Goal: Task Accomplishment & Management: Manage account settings

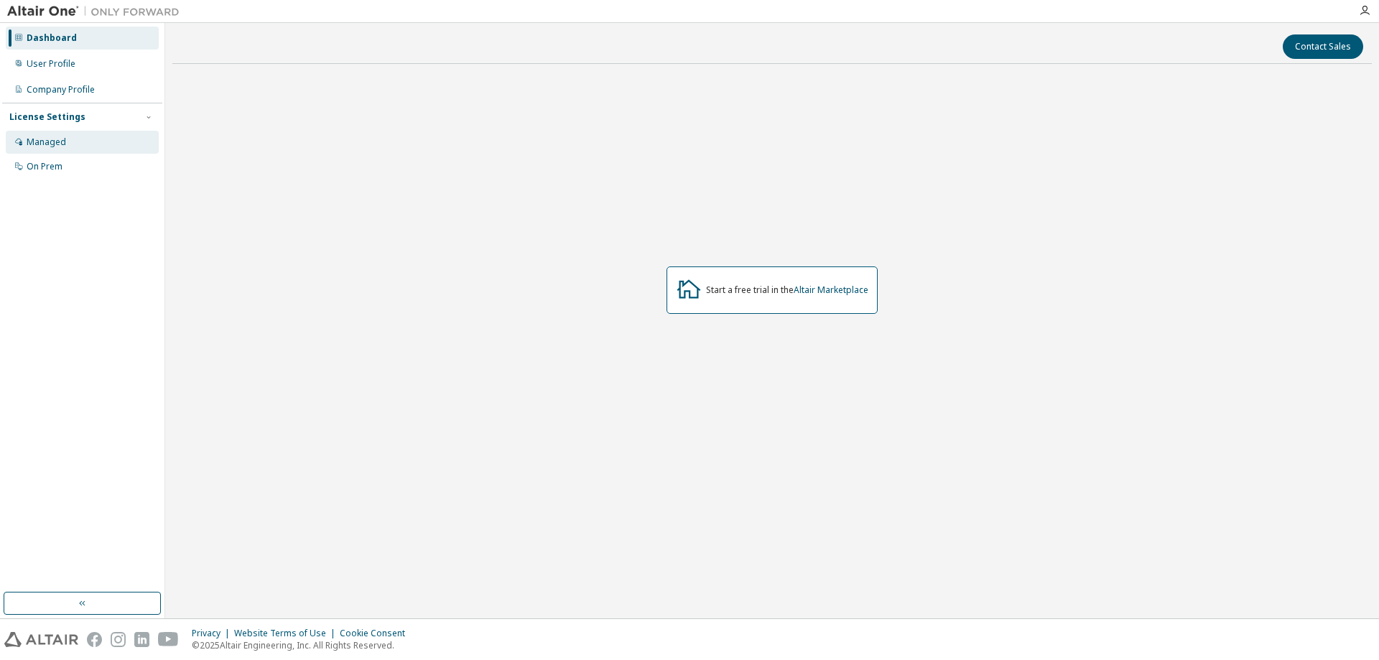
click at [42, 131] on div "Managed" at bounding box center [82, 142] width 153 height 23
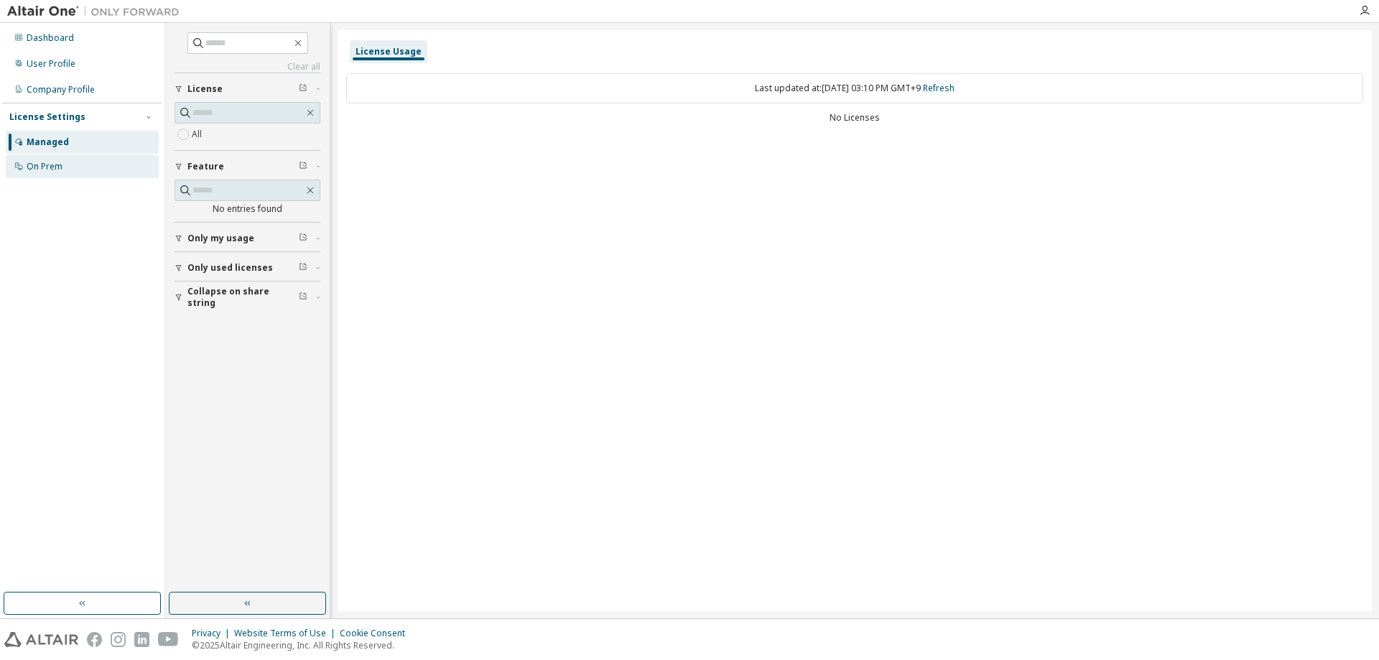
click at [65, 159] on div "On Prem" at bounding box center [82, 166] width 153 height 23
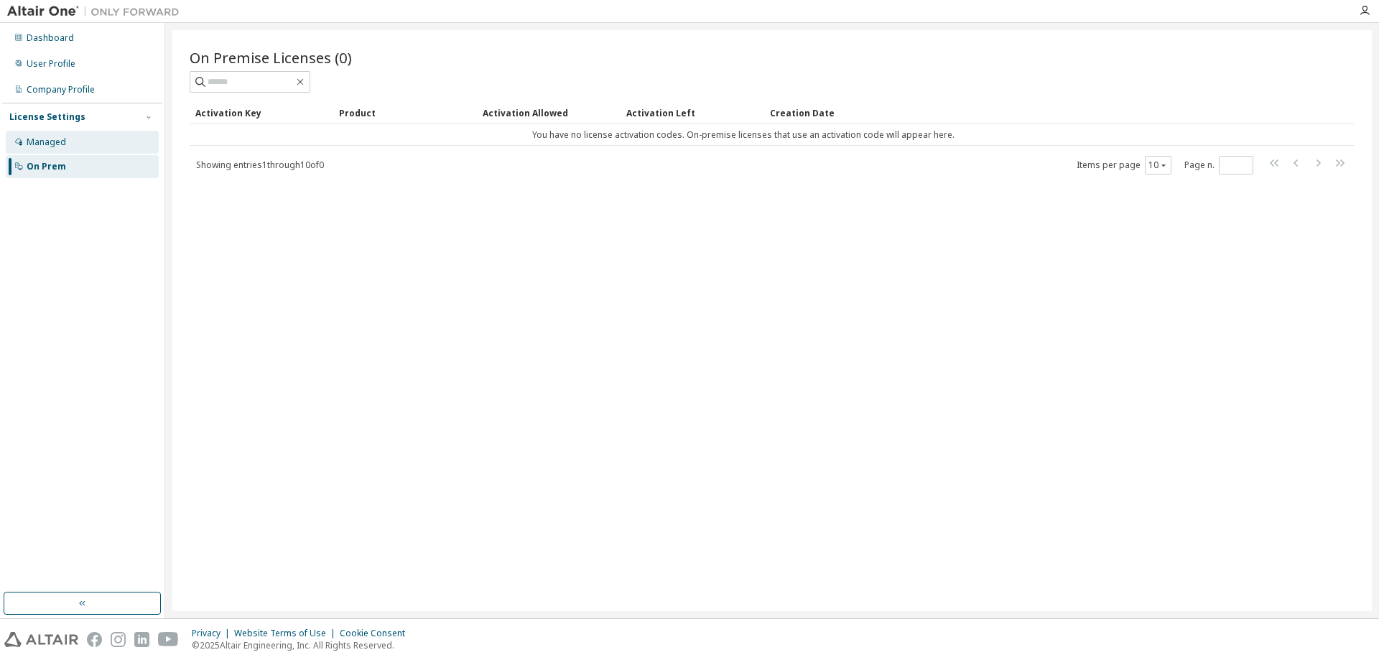
click at [50, 139] on div "Managed" at bounding box center [46, 141] width 39 height 11
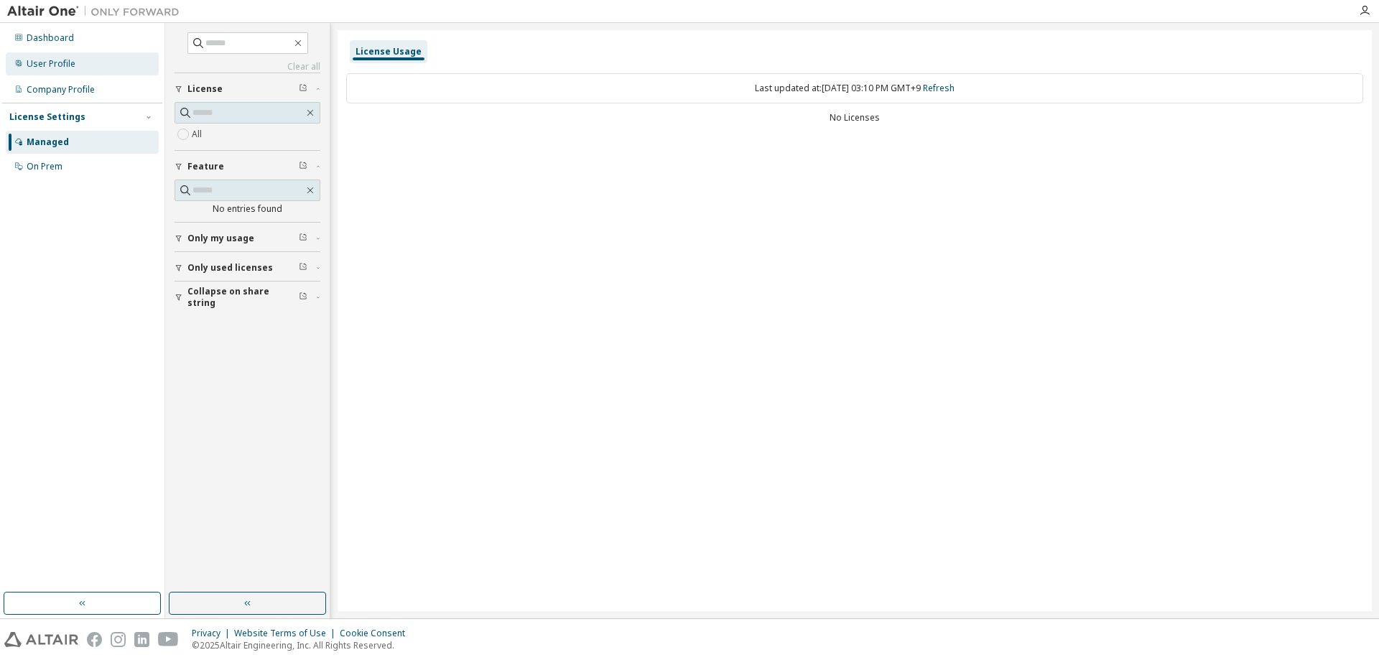
click at [57, 65] on div "User Profile" at bounding box center [51, 63] width 49 height 11
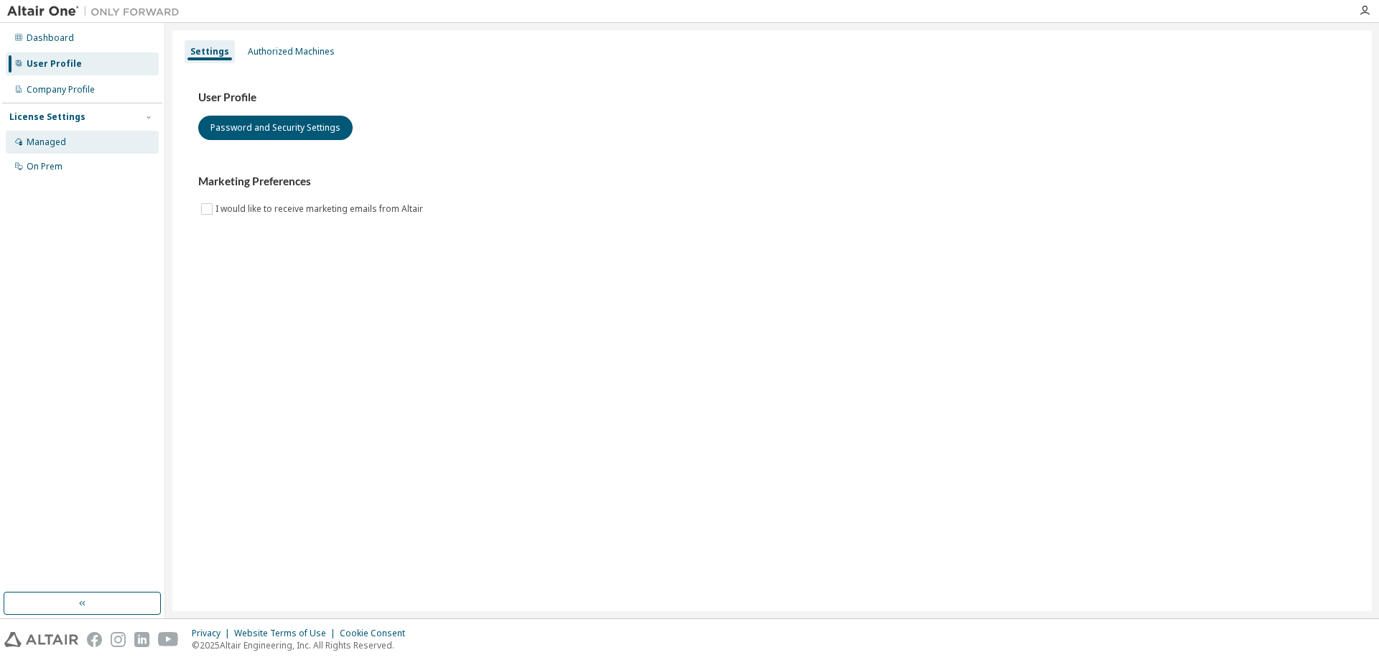
click at [52, 139] on div "Managed" at bounding box center [46, 141] width 39 height 11
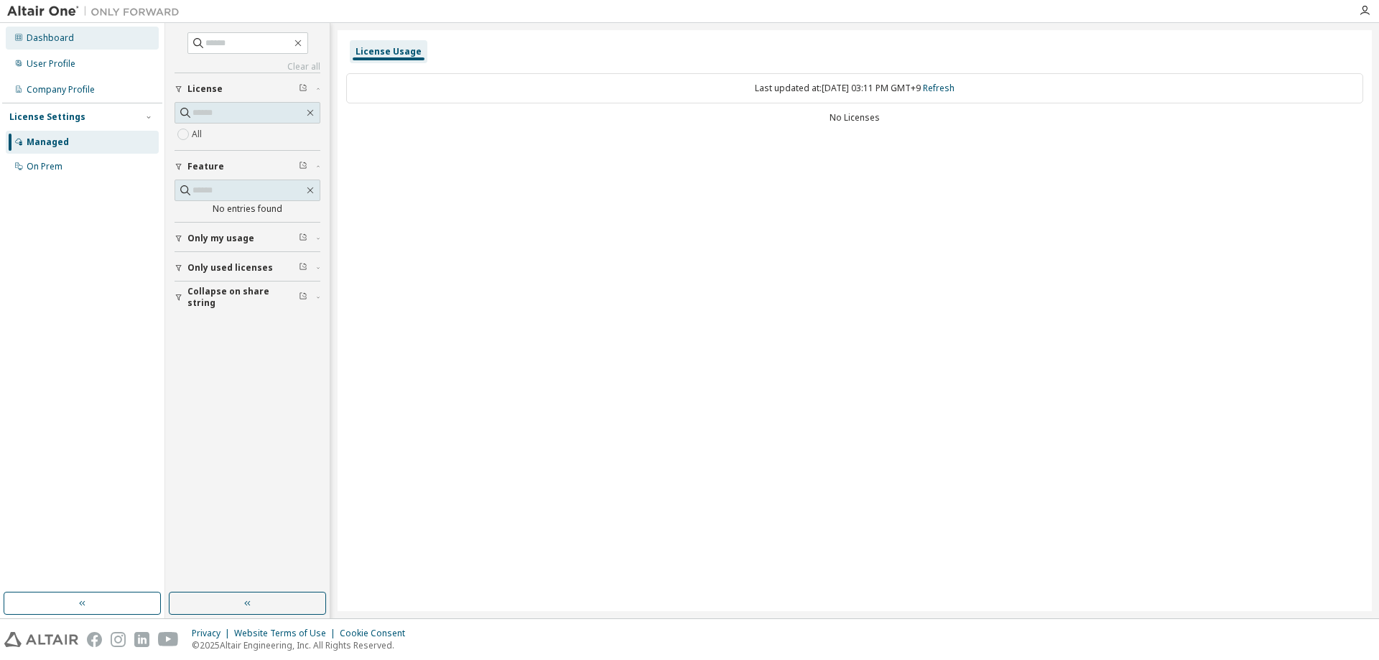
click at [38, 42] on div "Dashboard" at bounding box center [50, 37] width 47 height 11
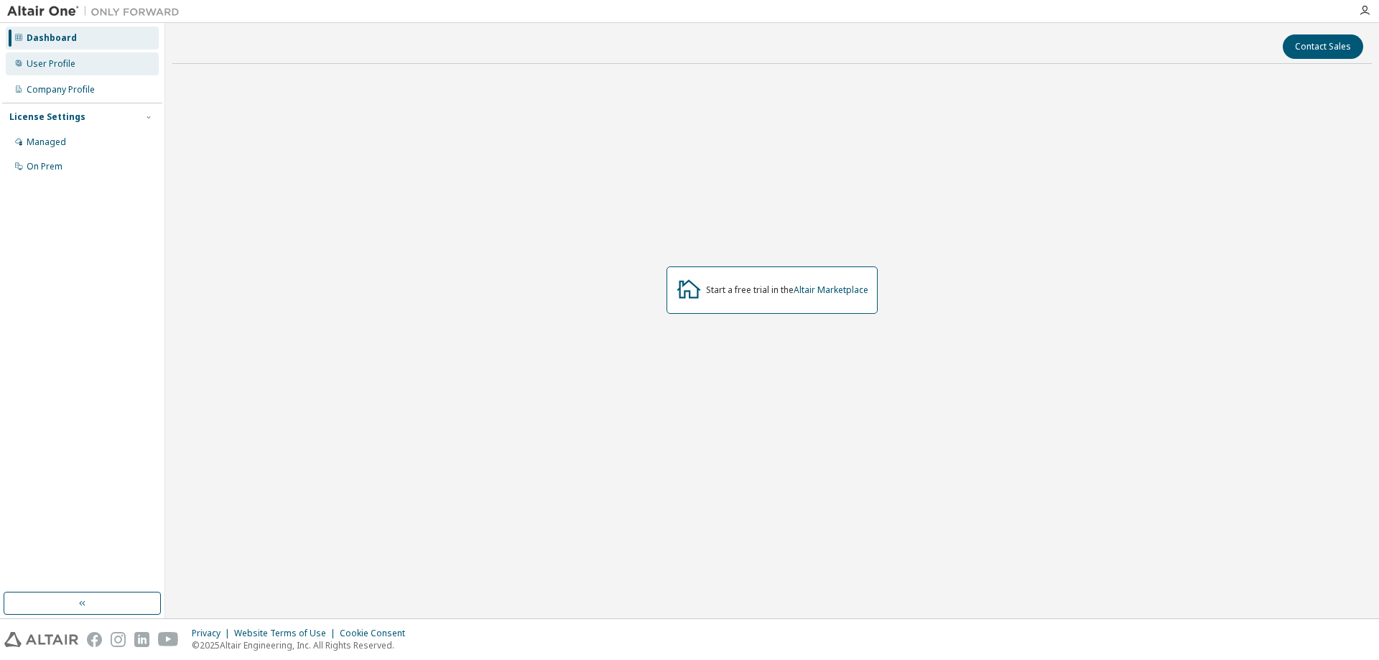
click at [42, 62] on div "User Profile" at bounding box center [51, 63] width 49 height 11
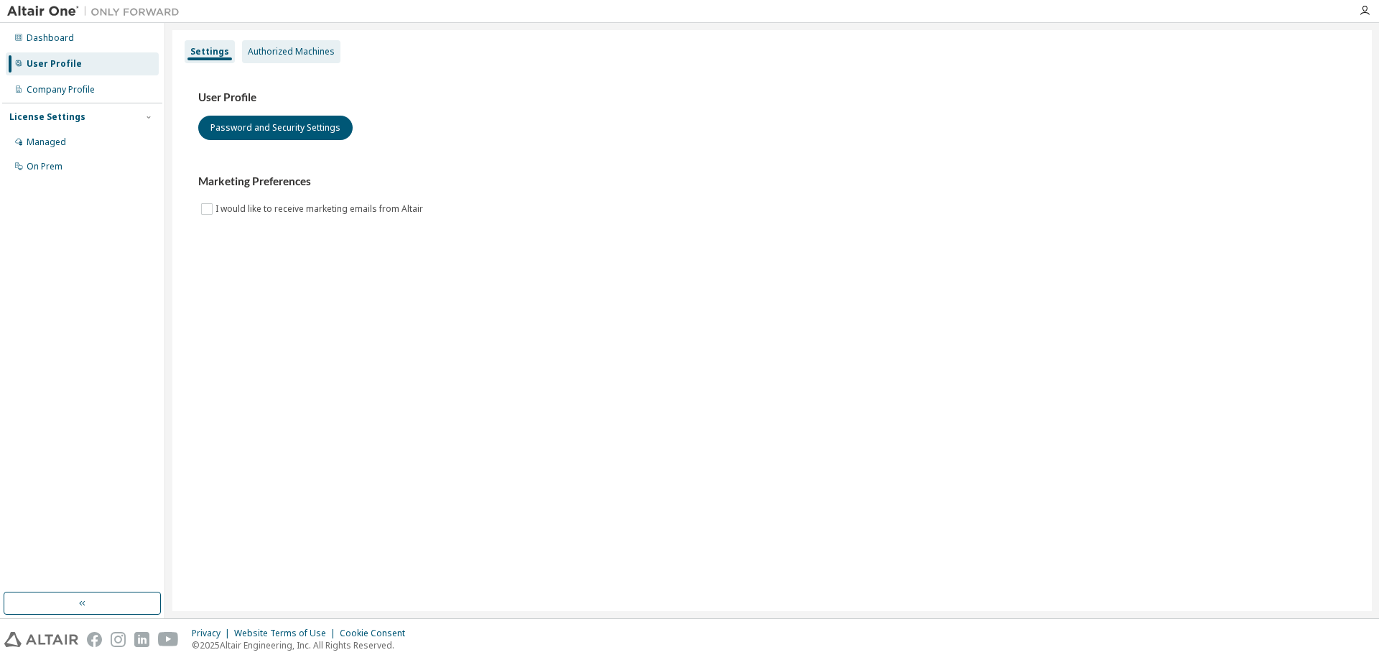
click at [284, 60] on div "Authorized Machines" at bounding box center [291, 51] width 98 height 23
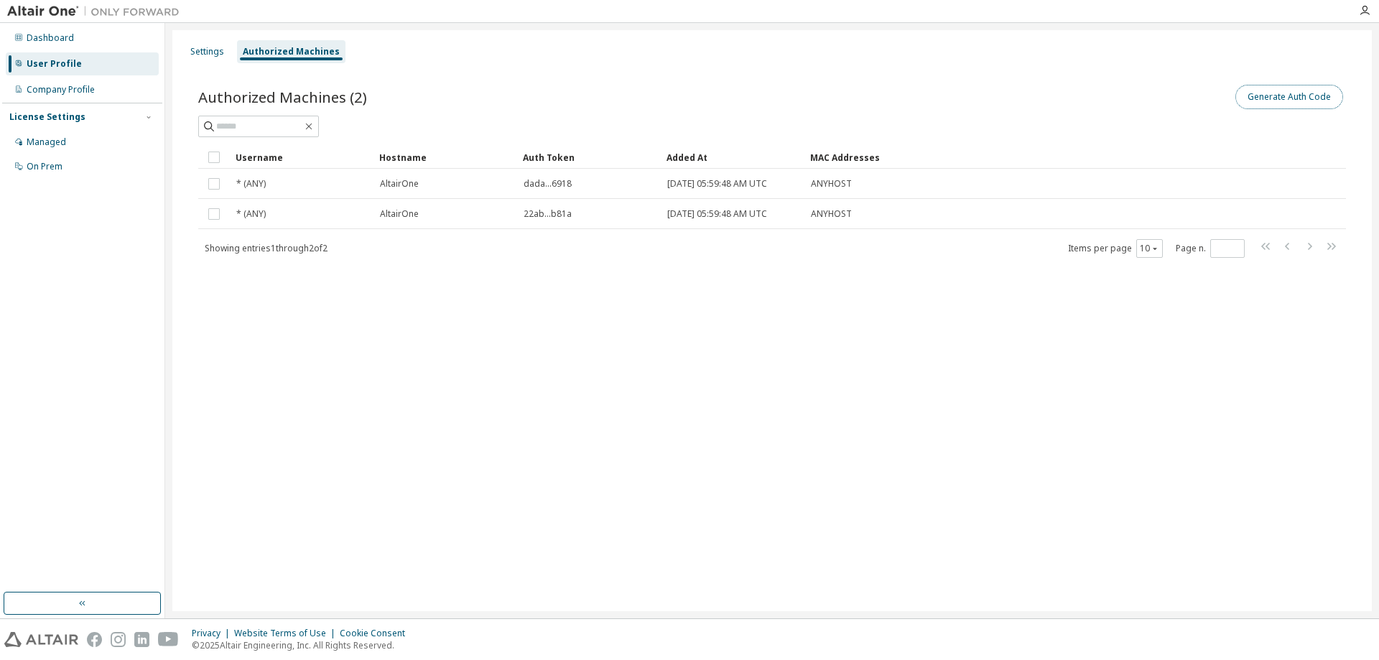
click at [1301, 98] on button "Generate Auth Code" at bounding box center [1289, 97] width 108 height 24
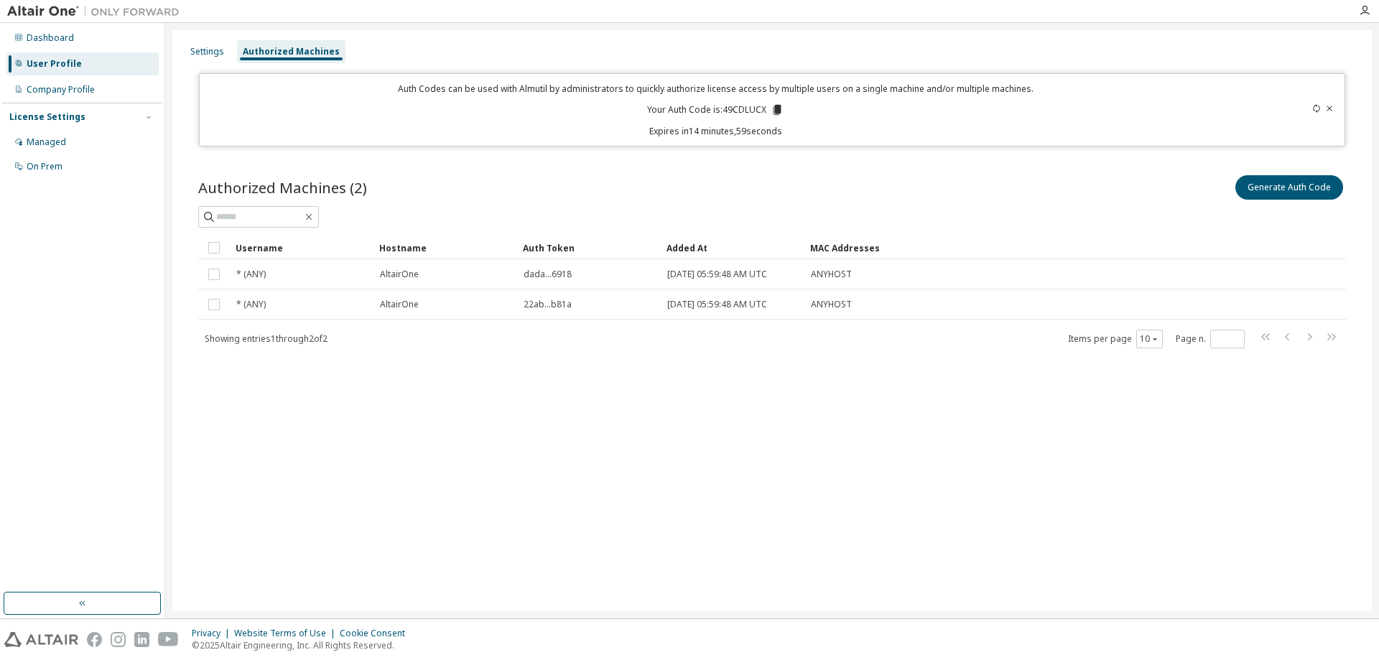
click at [775, 106] on icon at bounding box center [777, 110] width 8 height 10
click at [819, 129] on p "Expires in 11 minutes, 8 seconds" at bounding box center [715, 131] width 1015 height 12
click at [205, 50] on div "Settings" at bounding box center [207, 51] width 34 height 11
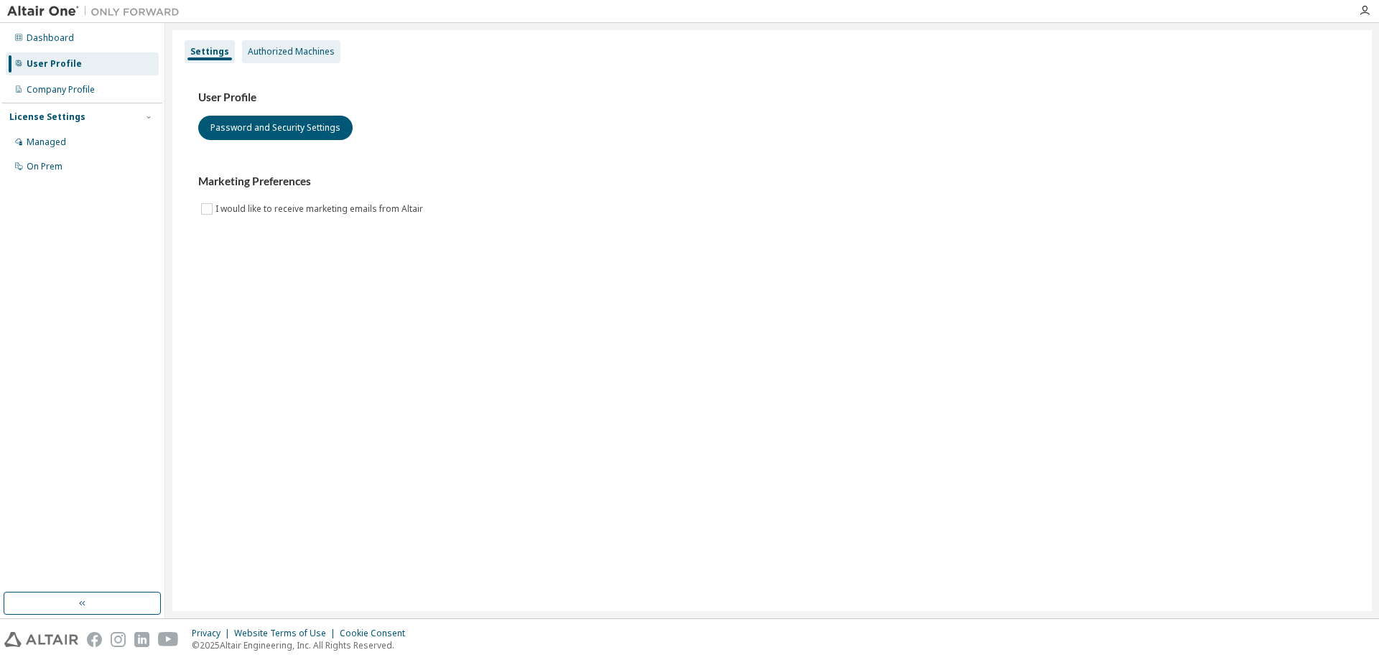
click at [279, 56] on div "Authorized Machines" at bounding box center [291, 51] width 87 height 11
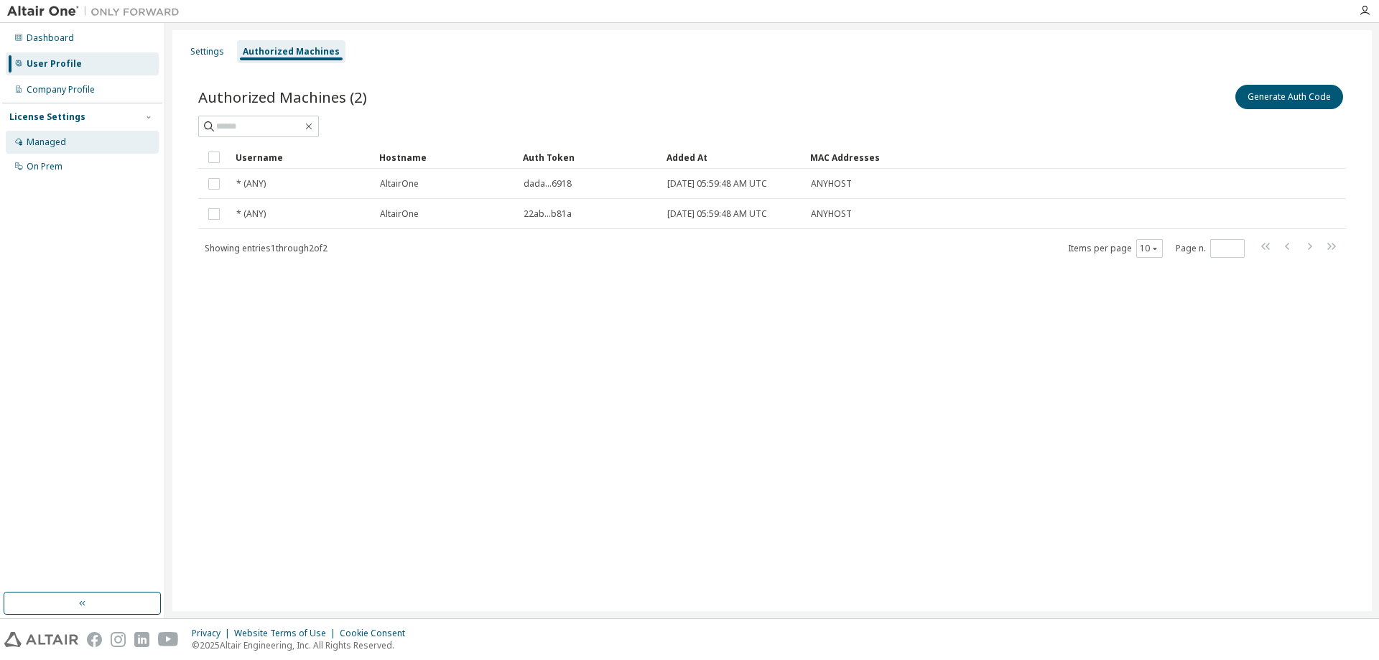
click at [65, 148] on div "Managed" at bounding box center [82, 142] width 153 height 23
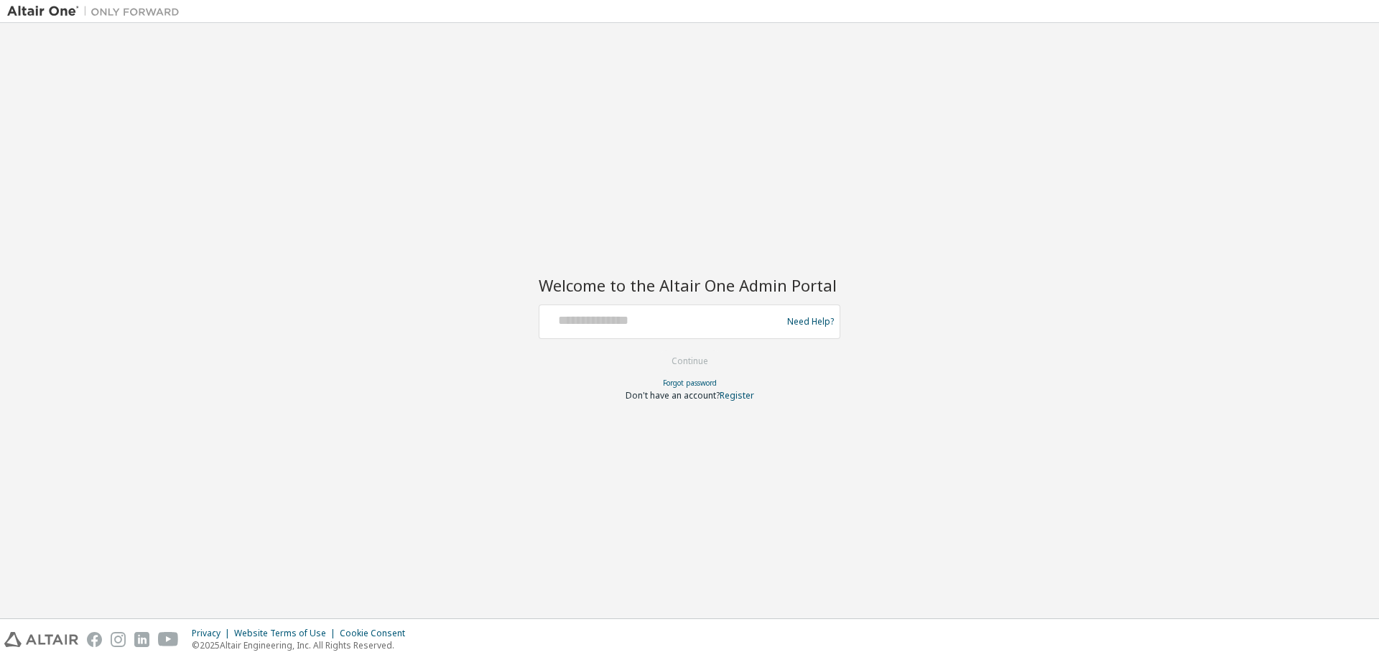
drag, startPoint x: 863, startPoint y: 450, endPoint x: 840, endPoint y: 445, distance: 23.4
